Goal: Task Accomplishment & Management: Complete application form

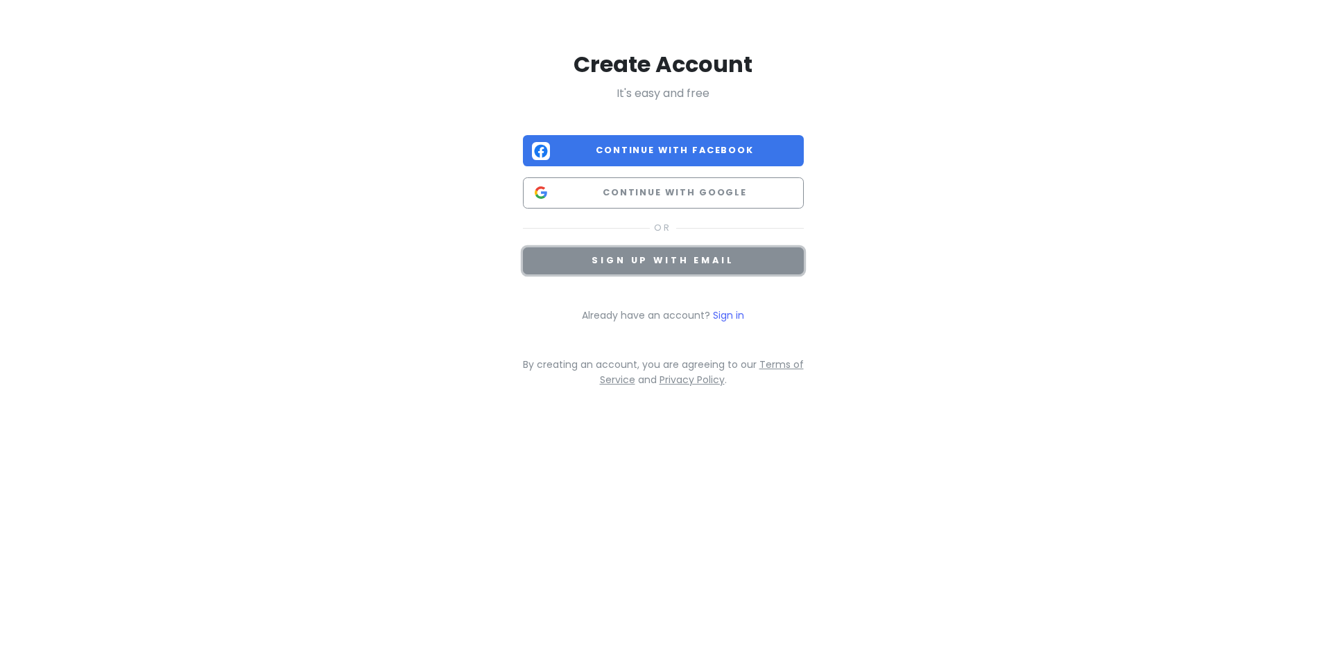
click at [650, 265] on span "Sign up with email" at bounding box center [662, 260] width 142 height 12
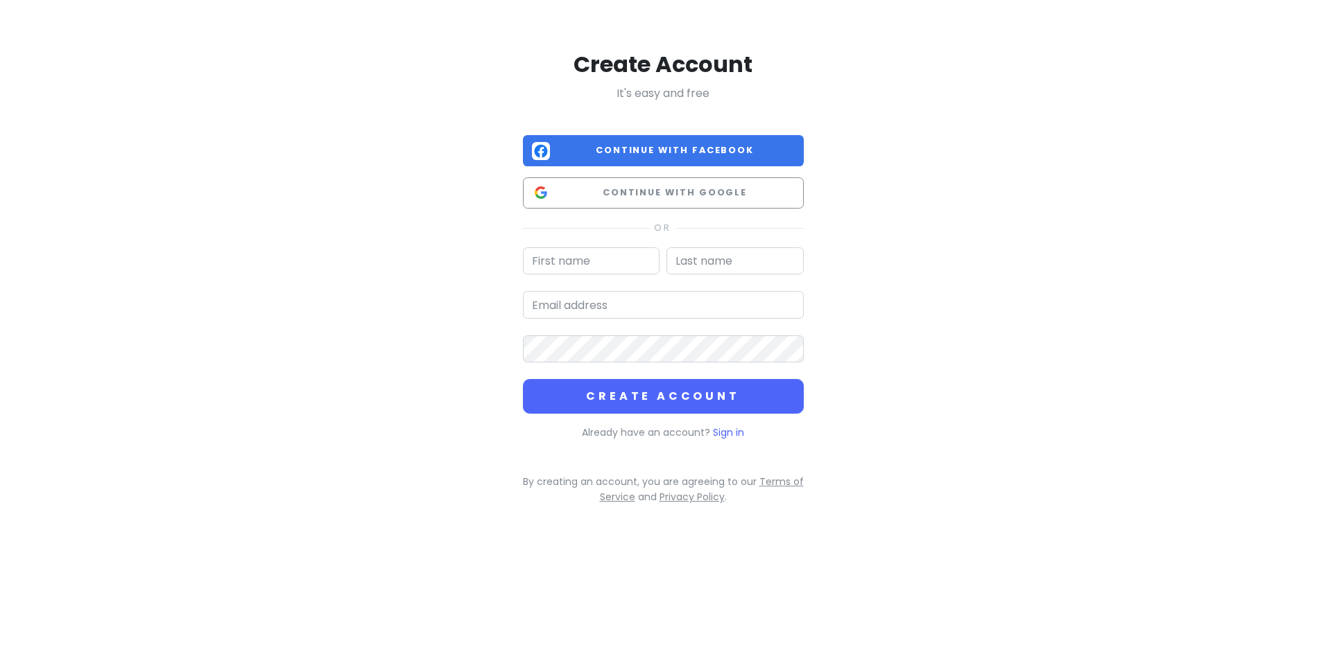
click at [577, 266] on input "text" at bounding box center [591, 262] width 137 height 28
type input "[PERSON_NAME]"
type input "[EMAIL_ADDRESS][DOMAIN_NAME]"
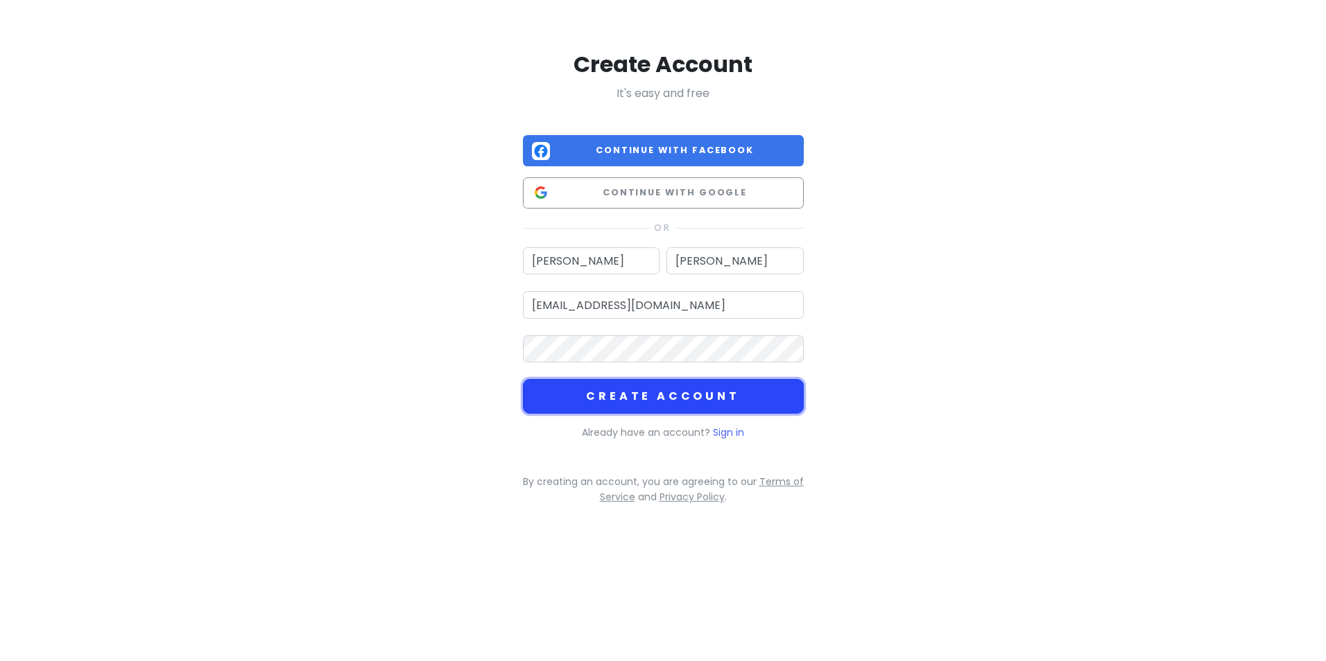
click at [626, 396] on button "Create Account" at bounding box center [663, 396] width 281 height 35
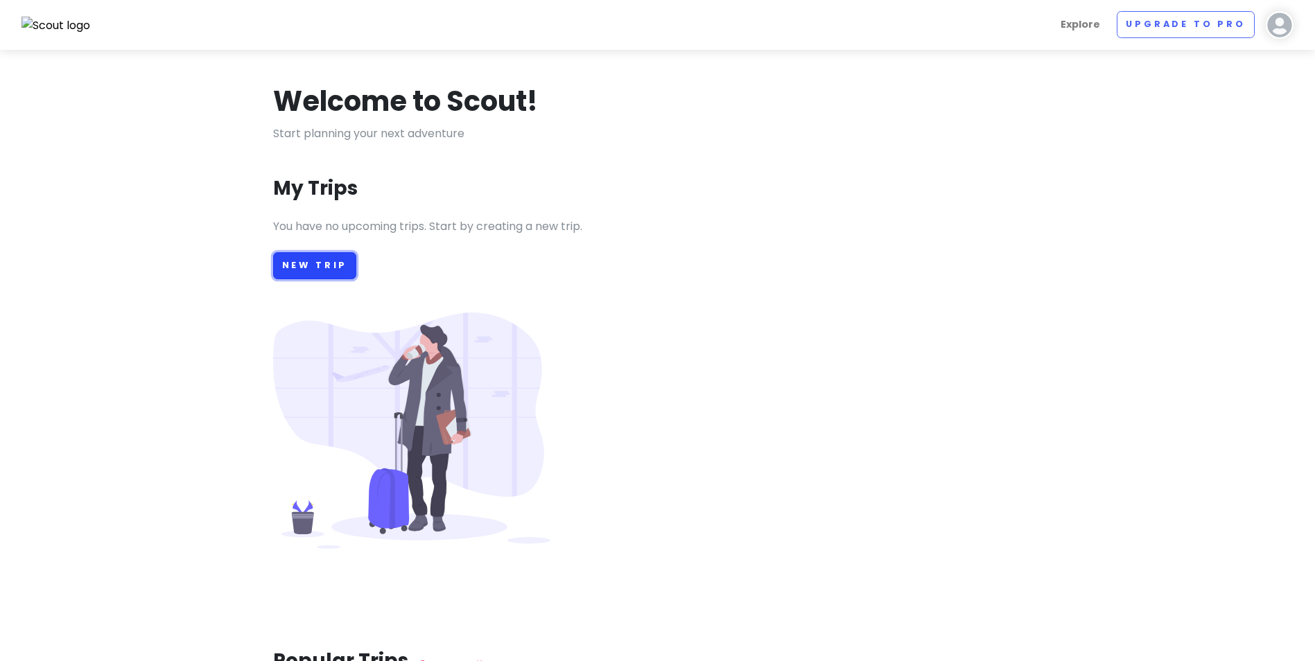
click at [316, 269] on link "New Trip" at bounding box center [315, 265] width 84 height 27
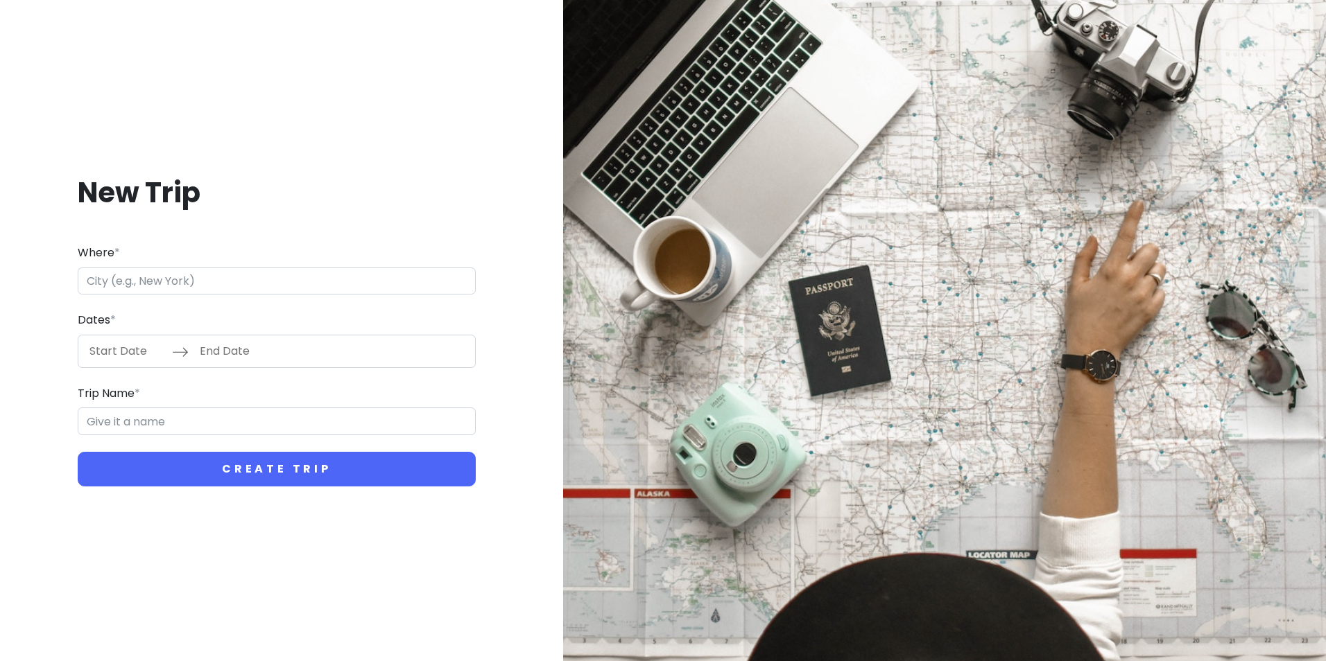
click at [110, 281] on input "Where *" at bounding box center [277, 282] width 398 height 28
type input "[GEOGRAPHIC_DATA], [GEOGRAPHIC_DATA]"
type input "Lake Placid Trip"
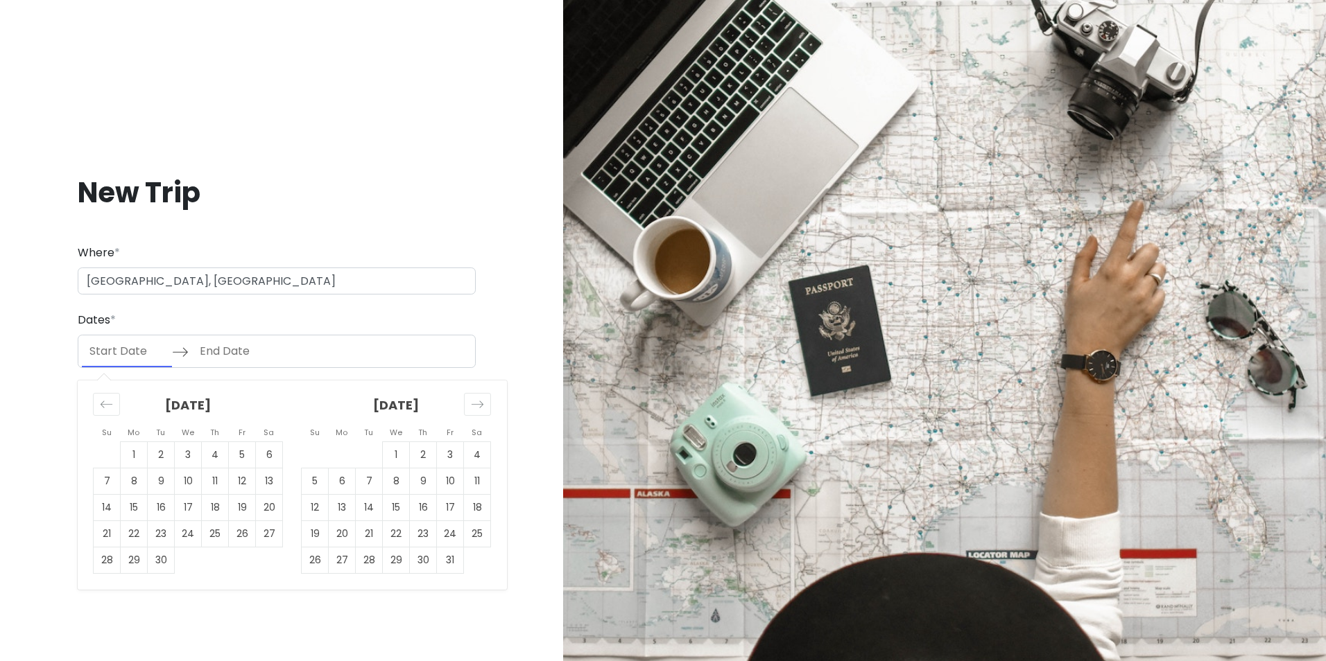
click at [132, 352] on input "Start Date" at bounding box center [127, 352] width 90 height 32
click at [266, 531] on td "27" at bounding box center [269, 534] width 27 height 26
type input "[DATE]"
click at [266, 538] on td "27" at bounding box center [269, 534] width 27 height 26
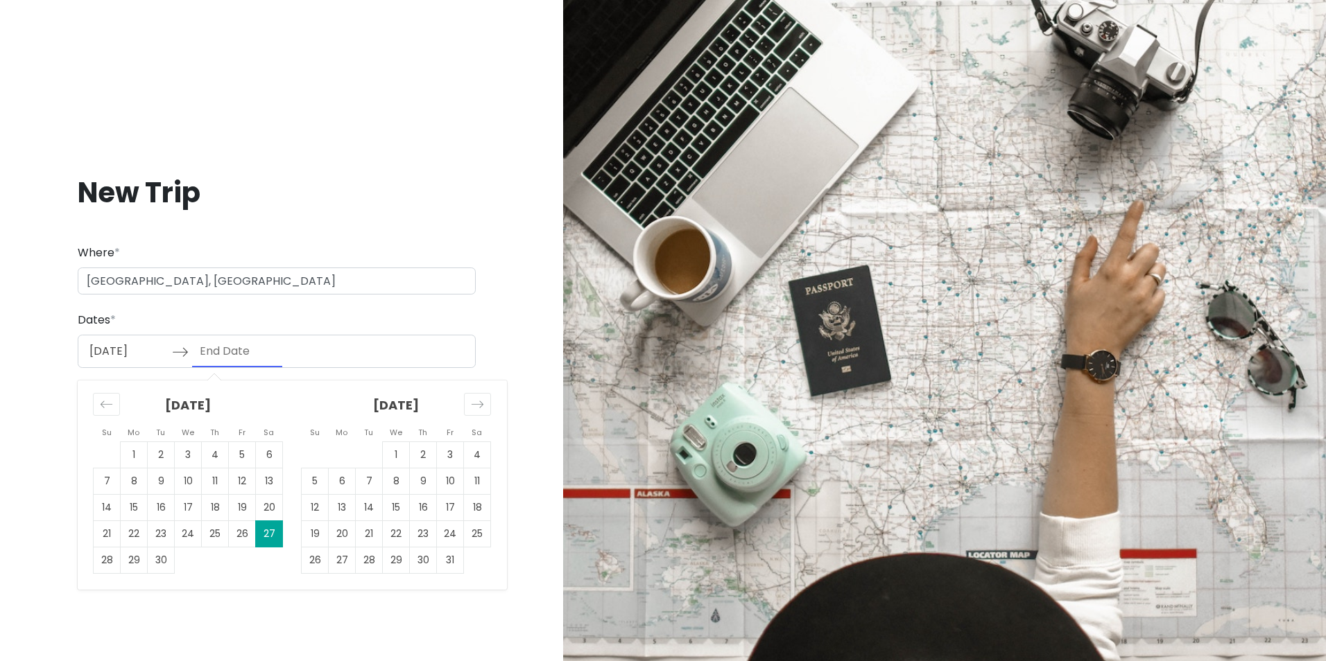
type input "[DATE]"
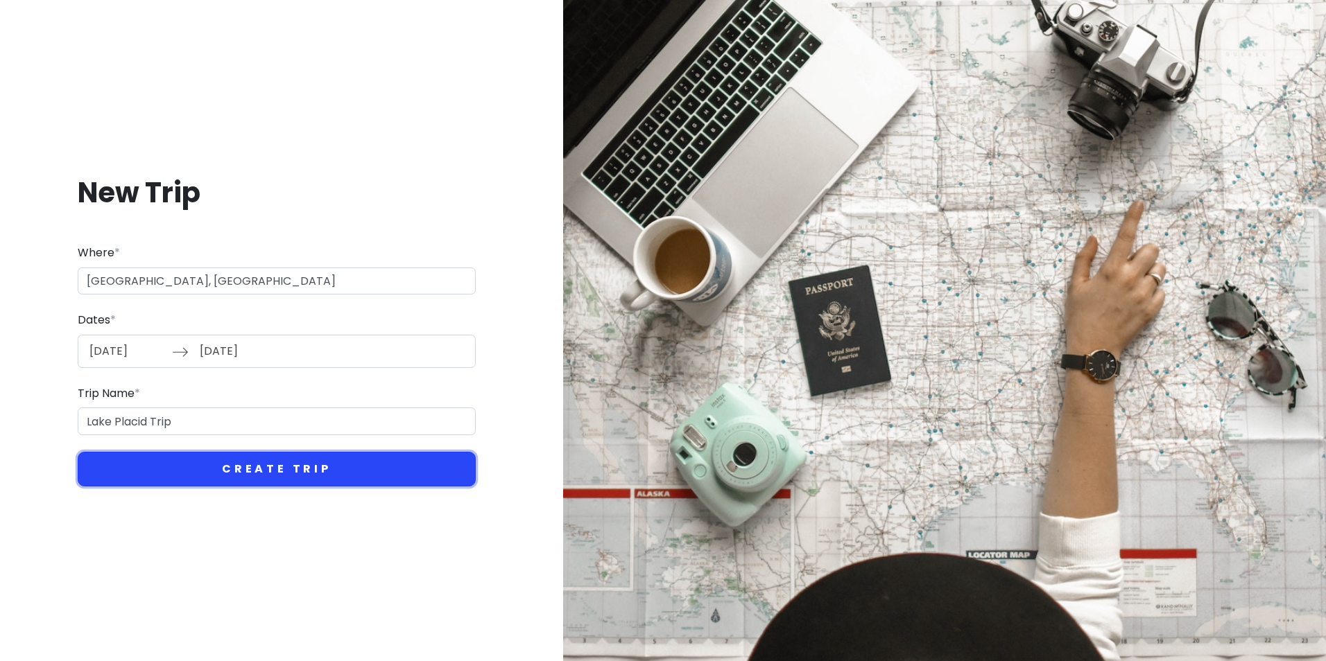
click at [255, 465] on button "Create Trip" at bounding box center [277, 469] width 398 height 35
